Goal: Task Accomplishment & Management: Manage account settings

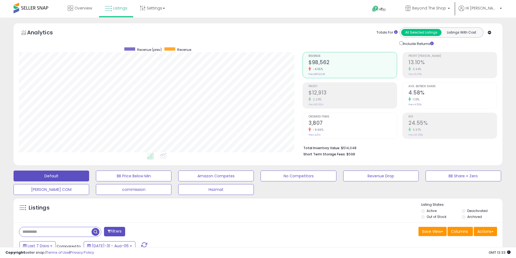
select select "**"
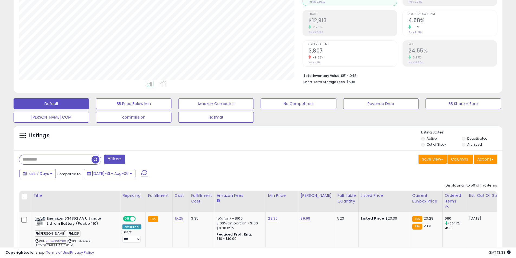
scroll to position [111, 283]
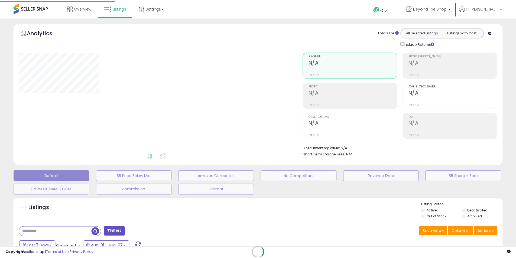
scroll to position [72, 0]
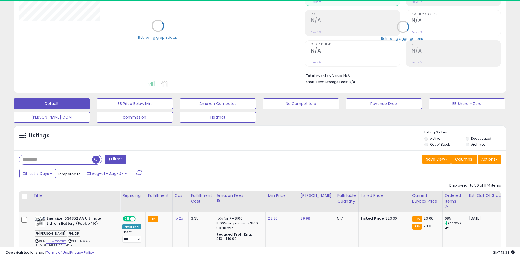
select select "**"
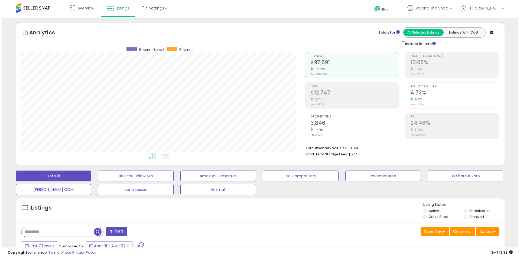
scroll to position [111, 283]
click at [335, 96] on h2 "$12,747" at bounding box center [352, 93] width 88 height 7
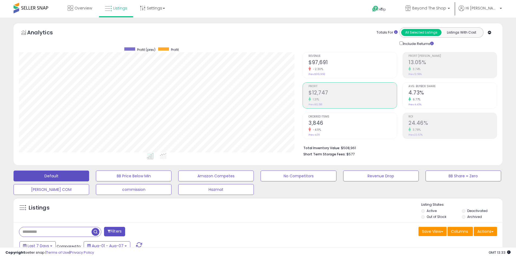
click at [325, 70] on div "-2.30%" at bounding box center [352, 69] width 88 height 5
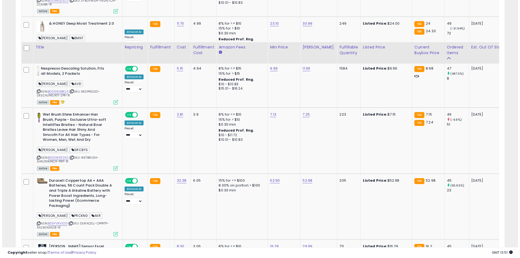
scroll to position [1056, 0]
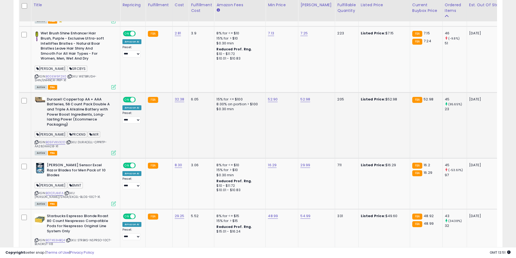
click at [113, 150] on icon at bounding box center [113, 152] width 5 height 5
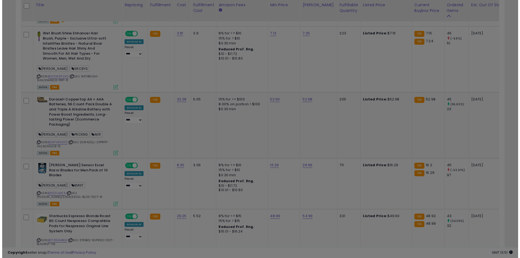
scroll to position [111, 286]
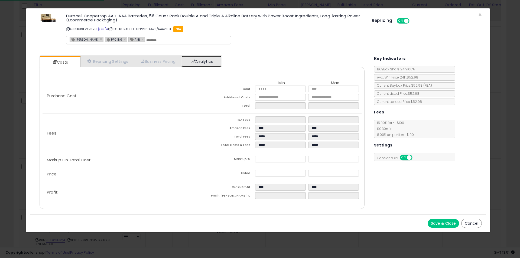
click at [221, 62] on link "Analytics" at bounding box center [201, 61] width 40 height 11
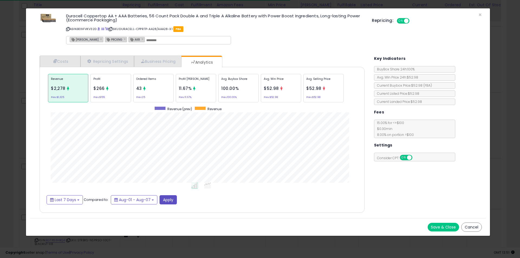
click at [218, 87] on div "Ordered Items 43 Prev: 25" at bounding box center [238, 88] width 40 height 28
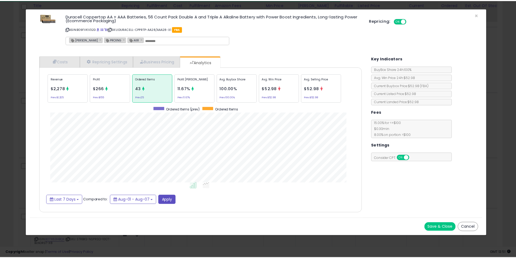
scroll to position [166, 336]
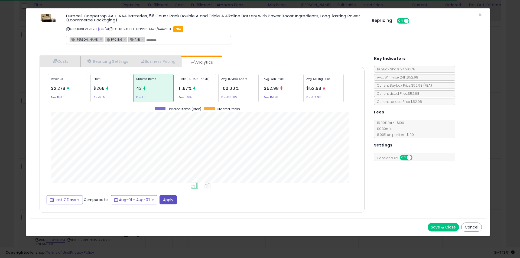
click at [17, 119] on div "× Close Duracell Coppertop AA + AAA Batteries, 56 Count Pack Double A and Tripl…" at bounding box center [260, 129] width 520 height 258
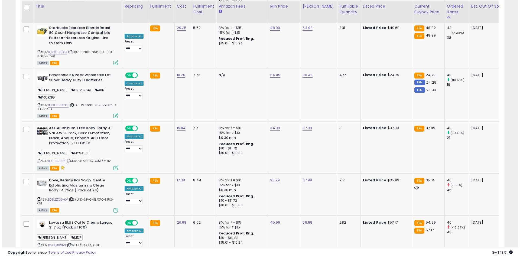
scroll to position [1245, 0]
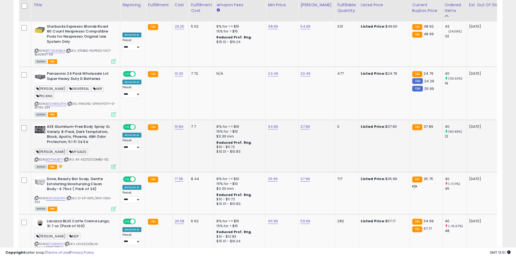
click at [115, 164] on icon at bounding box center [113, 166] width 5 height 5
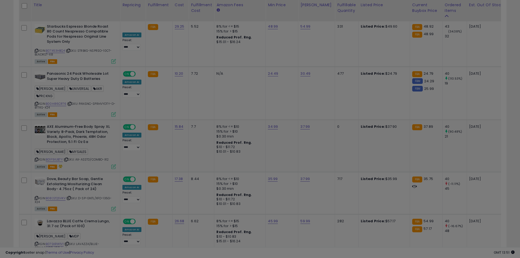
scroll to position [111, 286]
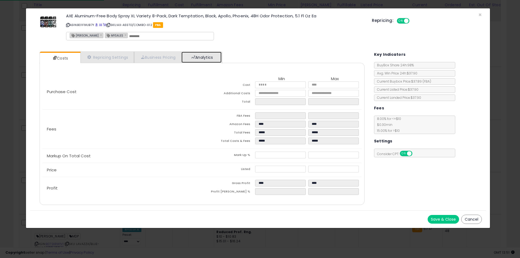
click at [195, 57] on span at bounding box center [193, 57] width 4 height 4
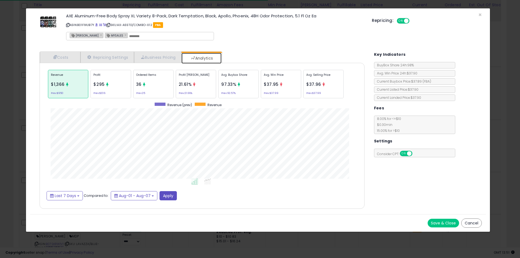
scroll to position [166, 336]
click at [218, 83] on div "Ordered Items 36 Prev: 25" at bounding box center [238, 84] width 40 height 28
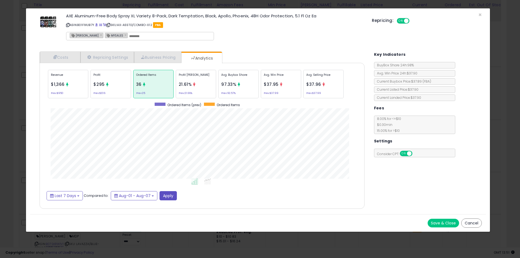
click at [0, 137] on div "× Close AXE Aluminum-Free Body Spray XL Variety 8-Pack, Dark Temptation, Black,…" at bounding box center [260, 129] width 520 height 258
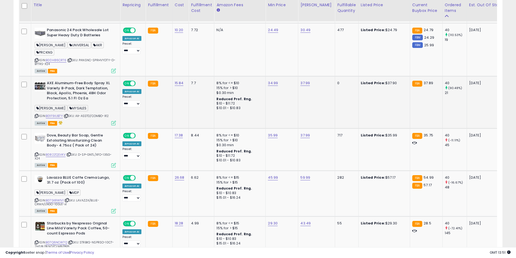
scroll to position [1326, 0]
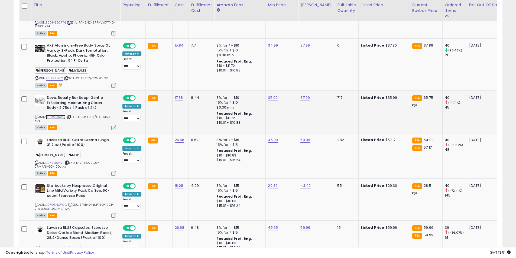
click at [54, 115] on link "B082ZQSVKV" at bounding box center [56, 117] width 20 height 5
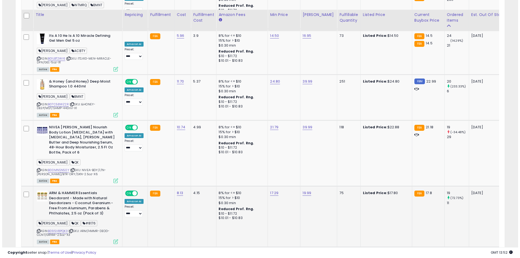
scroll to position [2138, 0]
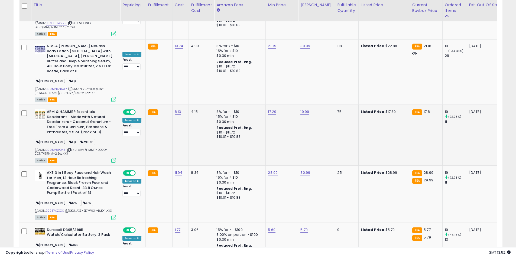
click at [115, 158] on icon at bounding box center [113, 160] width 5 height 5
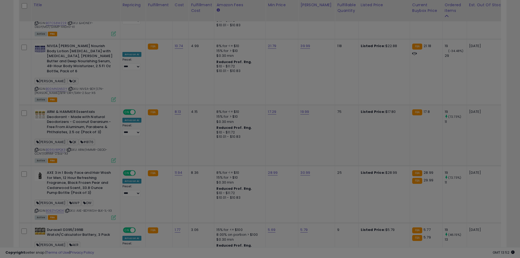
scroll to position [111, 286]
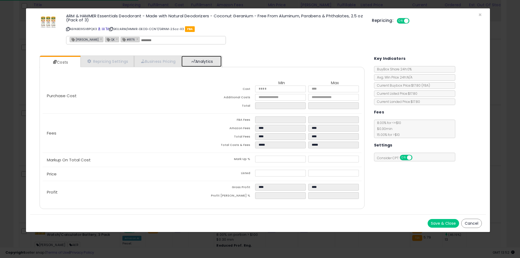
click at [195, 64] on link "Analytics" at bounding box center [201, 61] width 40 height 11
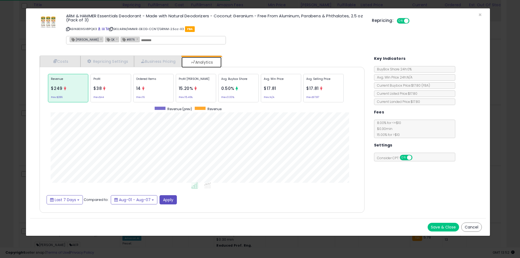
scroll to position [166, 336]
click at [218, 96] on div "Ordered Items 14 Prev: 16" at bounding box center [238, 88] width 40 height 28
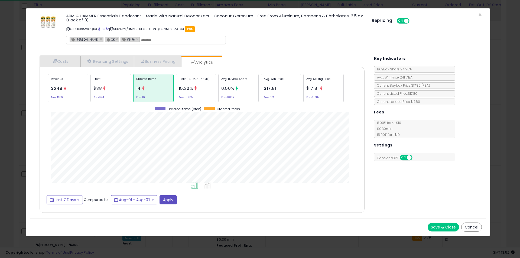
click at [23, 158] on div "× Close ARM & HAMMER Essentials Deodorant - Made with Natural Deodorizers - Coc…" at bounding box center [260, 129] width 520 height 258
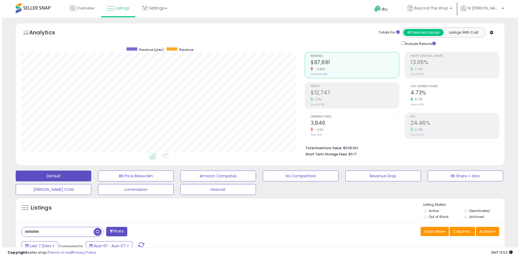
scroll to position [27, 0]
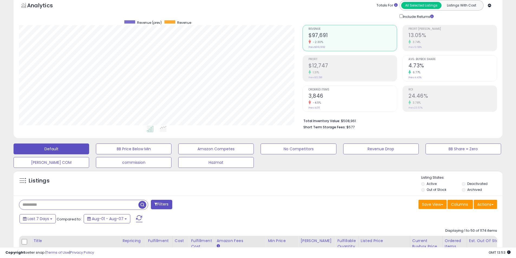
paste input "**********"
click at [139, 204] on span "button" at bounding box center [142, 205] width 8 height 8
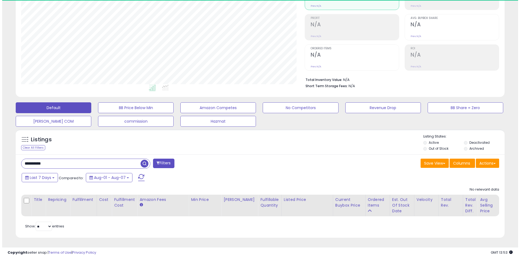
scroll to position [111, 283]
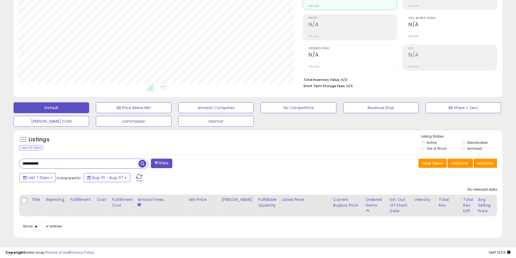
click at [466, 140] on li "Deactivated" at bounding box center [481, 143] width 40 height 6
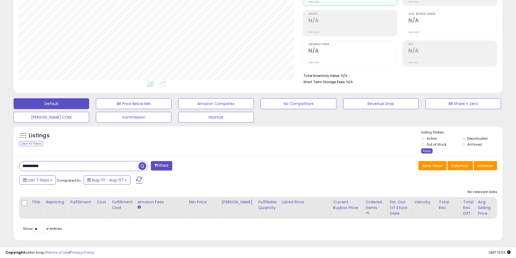
click at [428, 149] on div "Apply" at bounding box center [426, 150] width 11 height 5
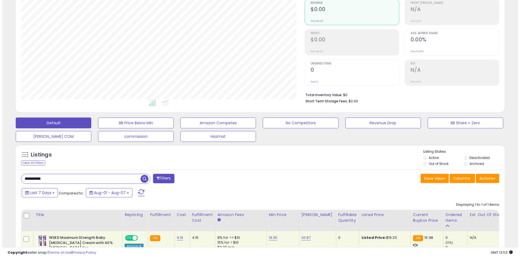
scroll to position [45, 0]
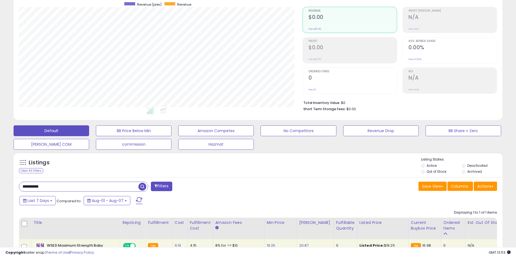
click at [473, 166] on label "Deactivated" at bounding box center [477, 165] width 20 height 5
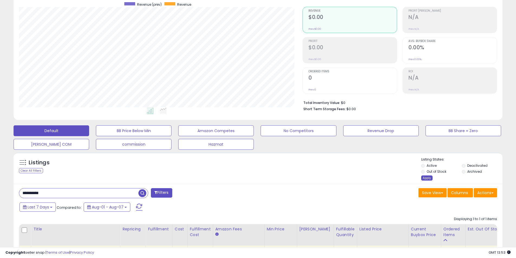
click at [427, 179] on div "Apply" at bounding box center [426, 177] width 11 height 5
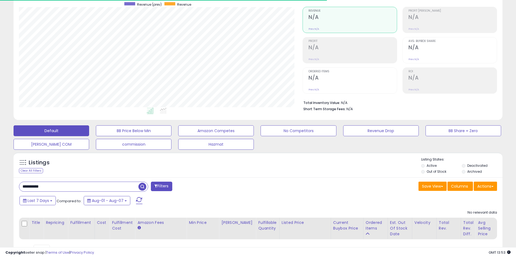
scroll to position [111, 283]
click at [475, 166] on label "Deactivated" at bounding box center [477, 165] width 20 height 5
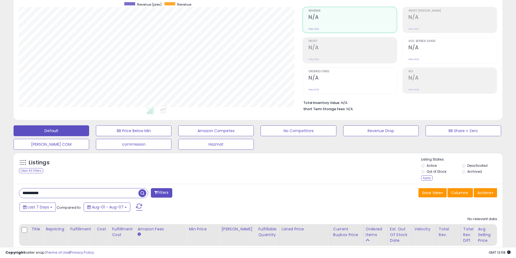
click at [81, 191] on input "**********" at bounding box center [78, 192] width 119 height 9
paste input "text"
type input "**********"
click at [425, 178] on div "Apply" at bounding box center [426, 177] width 11 height 5
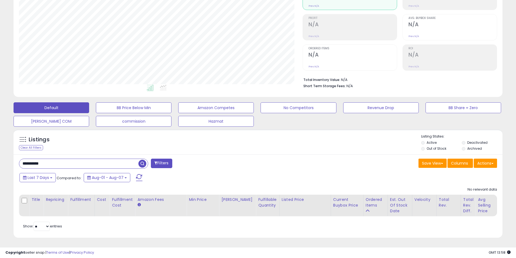
click at [145, 163] on span "button" at bounding box center [142, 164] width 8 height 8
click at [128, 159] on input "**********" at bounding box center [78, 163] width 119 height 9
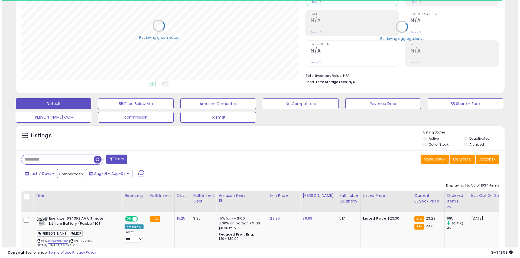
scroll to position [270555, 270383]
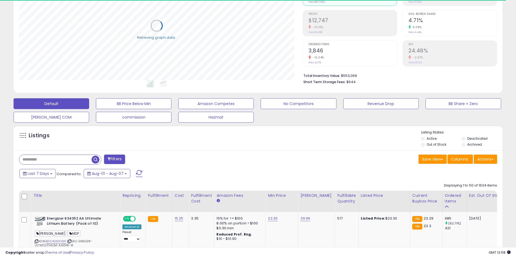
click at [471, 139] on label "Deactivated" at bounding box center [477, 138] width 20 height 5
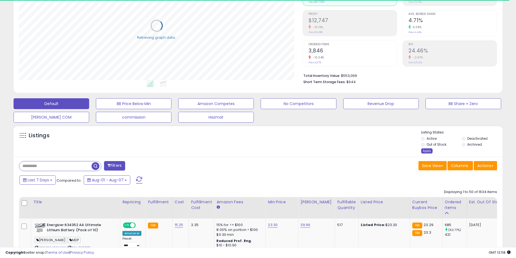
click at [427, 151] on div "Apply" at bounding box center [426, 150] width 11 height 5
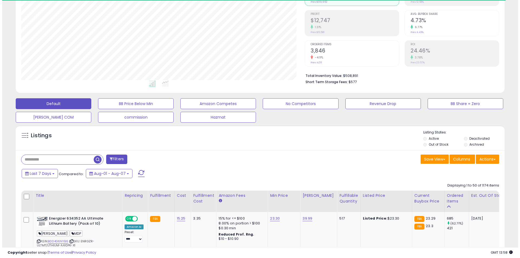
scroll to position [111, 283]
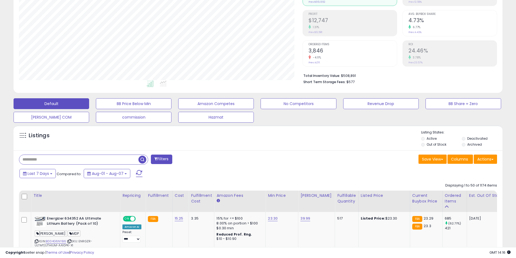
paste input "**********"
type input "**********"
click at [139, 160] on span "button" at bounding box center [142, 160] width 8 height 8
